Goal: Information Seeking & Learning: Check status

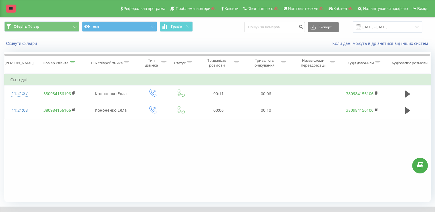
click at [9, 7] on link at bounding box center [11, 9] width 10 height 8
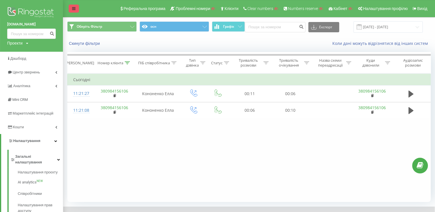
click at [74, 11] on link at bounding box center [74, 9] width 10 height 8
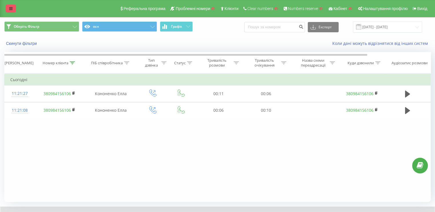
click at [10, 5] on link at bounding box center [11, 9] width 10 height 8
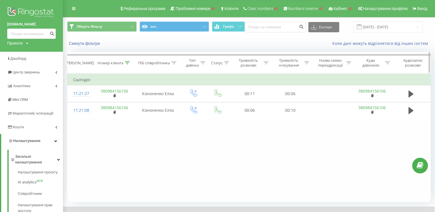
click at [128, 63] on icon at bounding box center [127, 62] width 5 height 3
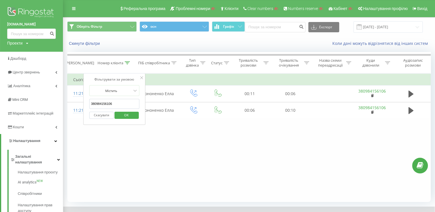
click at [104, 117] on button "Скасувати" at bounding box center [101, 115] width 24 height 7
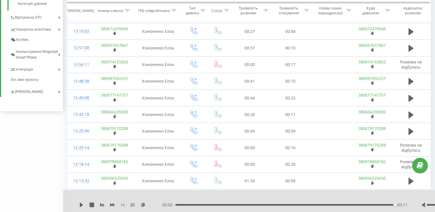
scroll to position [331, 0]
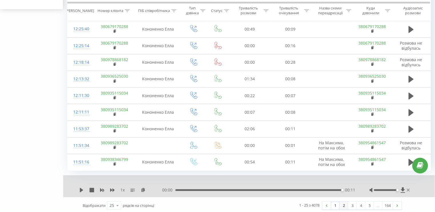
click at [344, 202] on link "2" at bounding box center [343, 206] width 9 height 8
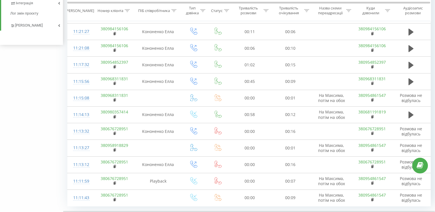
scroll to position [331, 0]
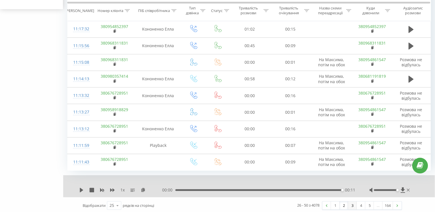
click at [352, 205] on link "3" at bounding box center [352, 206] width 9 height 8
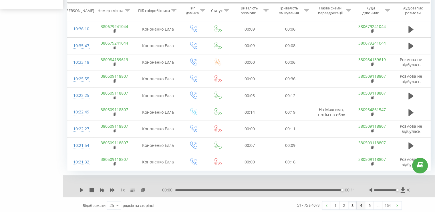
click at [356, 205] on link "4" at bounding box center [360, 206] width 9 height 8
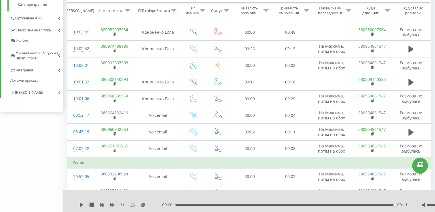
scroll to position [342, 0]
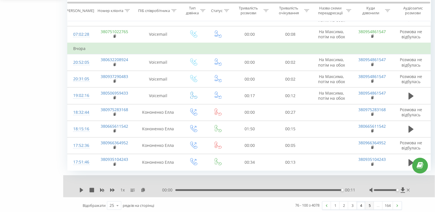
click at [366, 204] on link "5" at bounding box center [369, 206] width 9 height 8
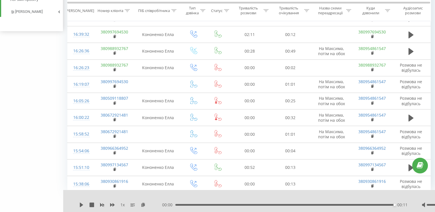
scroll to position [331, 0]
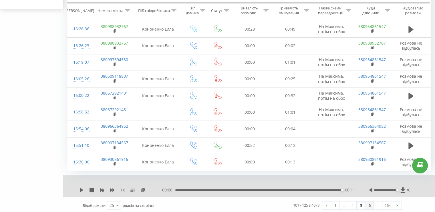
click at [367, 207] on link "6" at bounding box center [369, 206] width 9 height 8
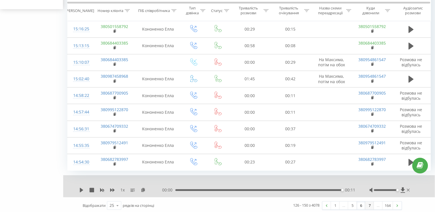
click at [367, 203] on link "7" at bounding box center [369, 206] width 9 height 8
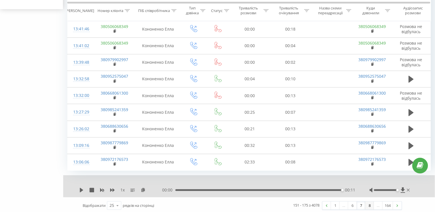
click at [369, 204] on link "8" at bounding box center [369, 206] width 9 height 8
click at [369, 204] on link "9" at bounding box center [369, 206] width 9 height 8
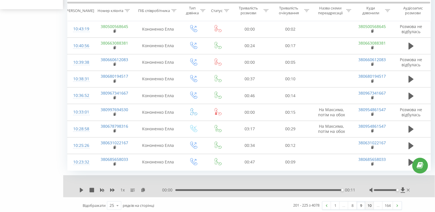
click at [369, 202] on link "10" at bounding box center [369, 206] width 9 height 8
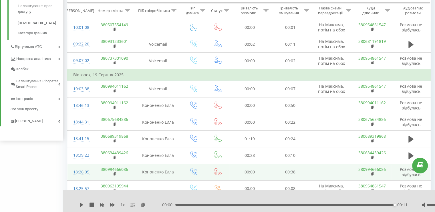
scroll to position [171, 0]
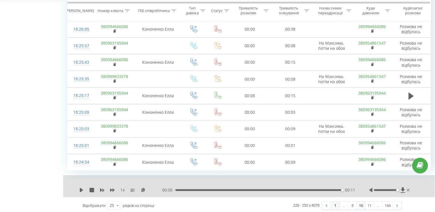
click at [332, 204] on link "1" at bounding box center [335, 206] width 9 height 8
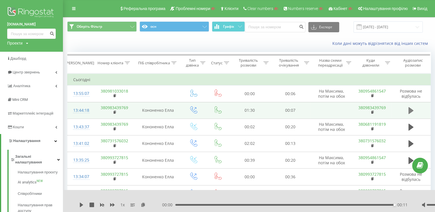
click at [410, 110] on icon at bounding box center [410, 110] width 5 height 7
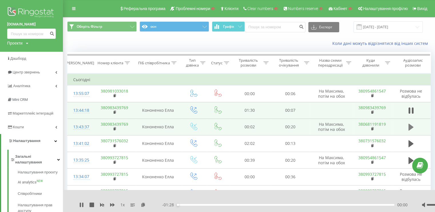
click at [410, 127] on icon at bounding box center [410, 127] width 5 height 7
drag, startPoint x: 402, startPoint y: 108, endPoint x: 409, endPoint y: 112, distance: 7.8
click at [403, 108] on td at bounding box center [410, 110] width 39 height 17
click at [406, 111] on button at bounding box center [410, 110] width 9 height 9
click at [193, 205] on div "00:02" at bounding box center [286, 205] width 218 height 2
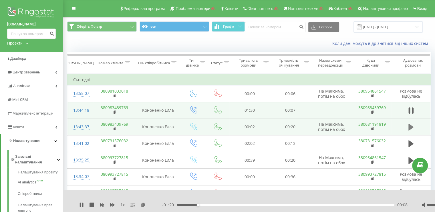
click at [412, 127] on icon at bounding box center [410, 127] width 5 height 7
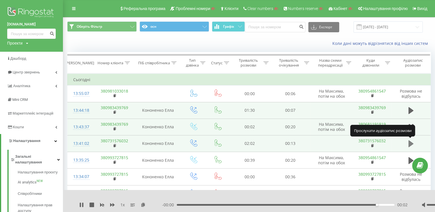
click at [409, 143] on icon at bounding box center [410, 143] width 5 height 7
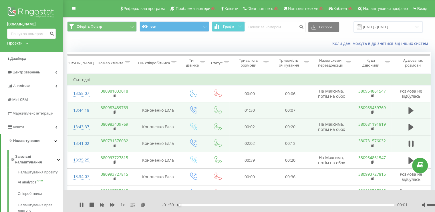
click at [409, 143] on icon at bounding box center [409, 144] width 2 height 6
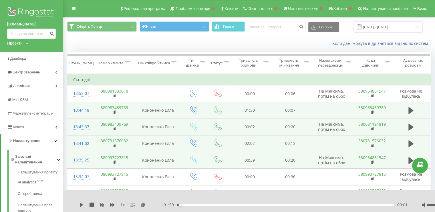
scroll to position [57, 0]
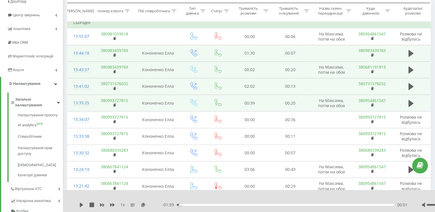
click at [406, 104] on td at bounding box center [410, 103] width 39 height 17
click at [406, 104] on button at bounding box center [410, 103] width 9 height 9
click at [212, 204] on div "- 00:36 00:03 00:03" at bounding box center [284, 205] width 245 height 6
click at [226, 205] on div "00:03" at bounding box center [286, 205] width 218 height 2
click at [256, 205] on div "00:14" at bounding box center [286, 205] width 218 height 2
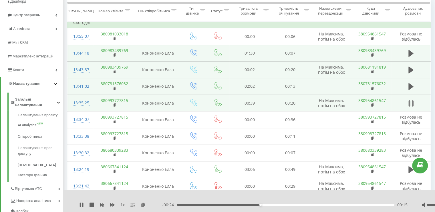
click at [410, 105] on icon at bounding box center [409, 103] width 2 height 6
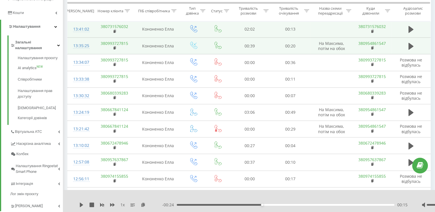
scroll to position [0, 0]
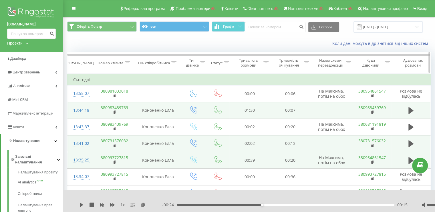
click at [199, 64] on div "Тип дзвінка" at bounding box center [195, 63] width 19 height 10
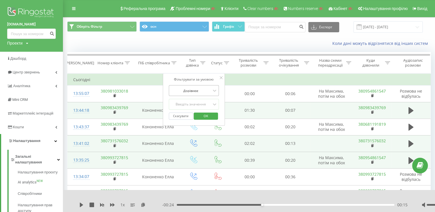
click at [180, 95] on div "Дорівнює" at bounding box center [194, 90] width 50 height 11
click at [184, 88] on div at bounding box center [190, 90] width 41 height 5
click at [185, 105] on div "Введіть значення" at bounding box center [190, 104] width 41 height 5
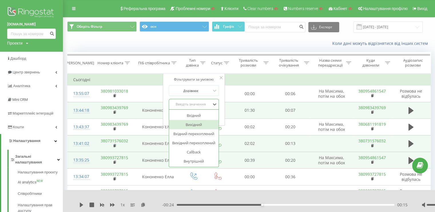
click at [188, 120] on div "Вихідний" at bounding box center [194, 124] width 50 height 9
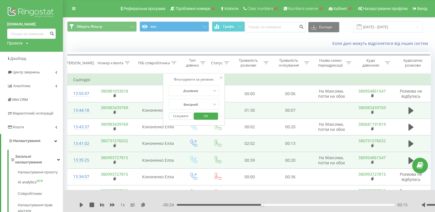
click at [204, 119] on span "OK" at bounding box center [206, 115] width 16 height 9
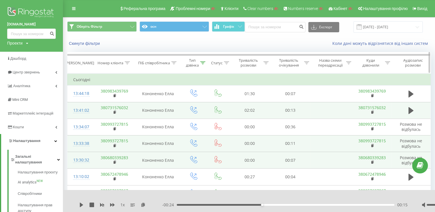
scroll to position [57, 0]
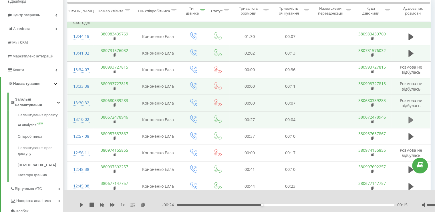
click at [408, 119] on button at bounding box center [410, 120] width 9 height 9
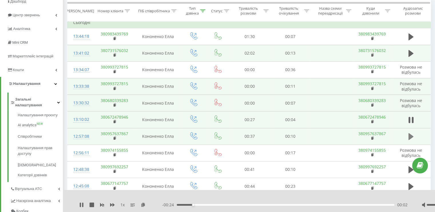
click at [410, 134] on icon at bounding box center [410, 136] width 5 height 7
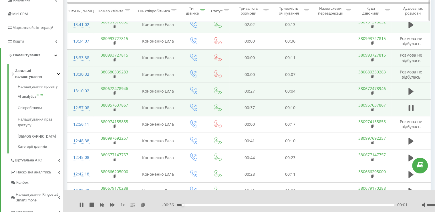
scroll to position [0, 0]
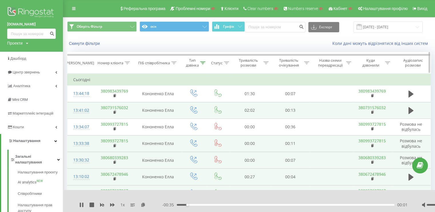
click at [202, 62] on icon at bounding box center [202, 62] width 5 height 3
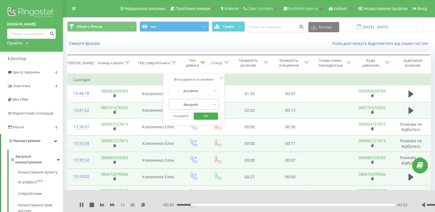
click at [187, 102] on div at bounding box center [190, 104] width 41 height 5
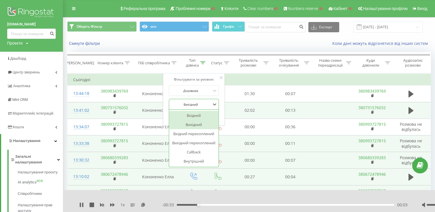
click at [190, 114] on div "Вхідний" at bounding box center [194, 115] width 50 height 9
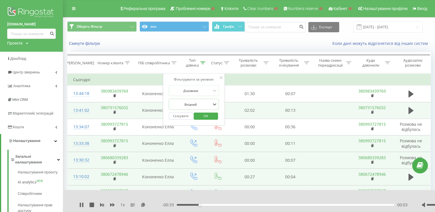
click at [198, 110] on div "Скасувати OK" at bounding box center [194, 116] width 50 height 13
click at [201, 114] on span "OK" at bounding box center [206, 115] width 16 height 9
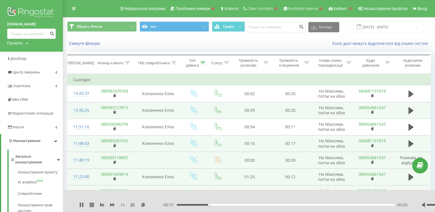
click at [91, 205] on icon at bounding box center [91, 205] width 5 height 5
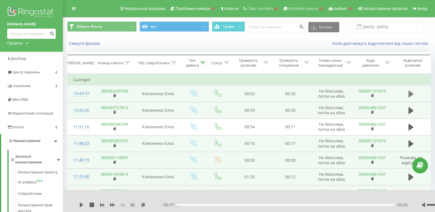
click at [414, 93] on button at bounding box center [410, 94] width 9 height 9
click at [410, 109] on icon at bounding box center [410, 110] width 5 height 7
click at [411, 144] on icon at bounding box center [410, 143] width 5 height 7
drag, startPoint x: 189, startPoint y: 206, endPoint x: 161, endPoint y: 205, distance: 28.0
click at [162, 205] on div "- 00:00 00:16 00:16" at bounding box center [284, 205] width 245 height 6
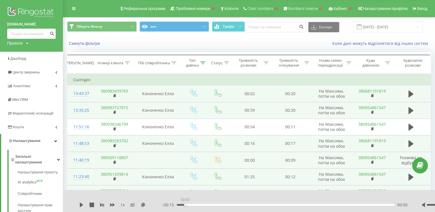
drag, startPoint x: 185, startPoint y: 205, endPoint x: 162, endPoint y: 204, distance: 23.5
click at [164, 204] on div "- 00:15 00:00 00:00" at bounding box center [284, 205] width 245 height 6
click at [77, 204] on div "1 x - 00:16 00:00 00:00" at bounding box center [280, 201] width 435 height 22
click at [81, 204] on icon at bounding box center [81, 205] width 3 height 5
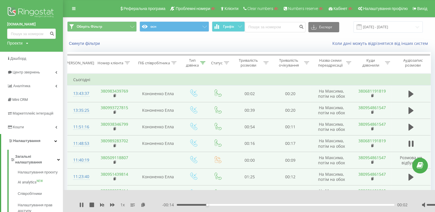
scroll to position [29, 0]
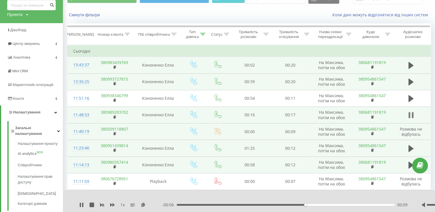
click at [410, 115] on icon at bounding box center [410, 115] width 5 height 8
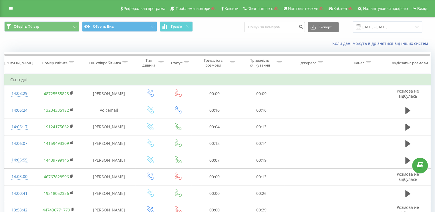
click at [8, 2] on div "Реферальна програма Проблемні номери Клієнти Clear numbers Numbers reserve Кабі…" at bounding box center [217, 8] width 435 height 17
click at [9, 6] on link at bounding box center [11, 9] width 10 height 8
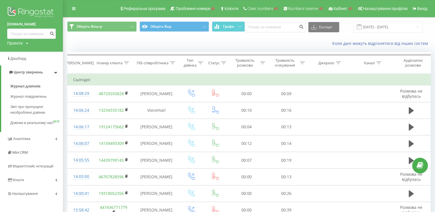
drag, startPoint x: 12, startPoint y: 9, endPoint x: 17, endPoint y: 10, distance: 5.6
